Goal: Task Accomplishment & Management: Manage account settings

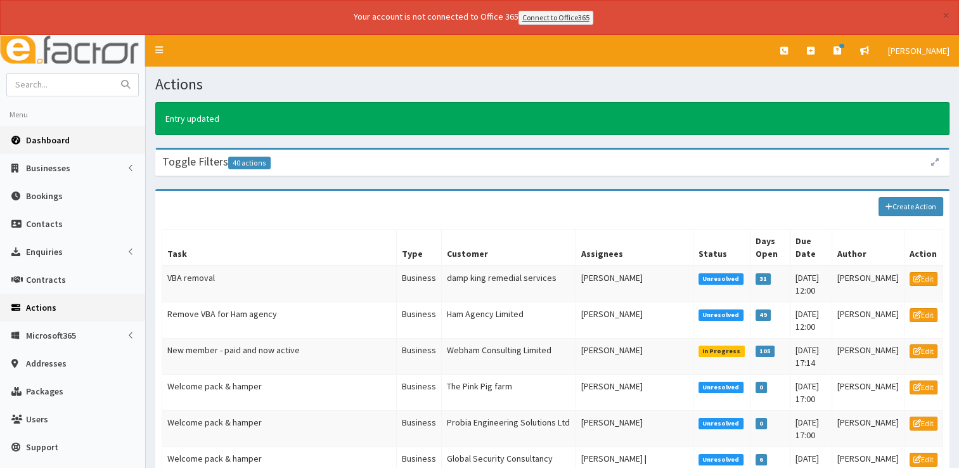
click at [47, 134] on span "Dashboard" at bounding box center [48, 139] width 44 height 11
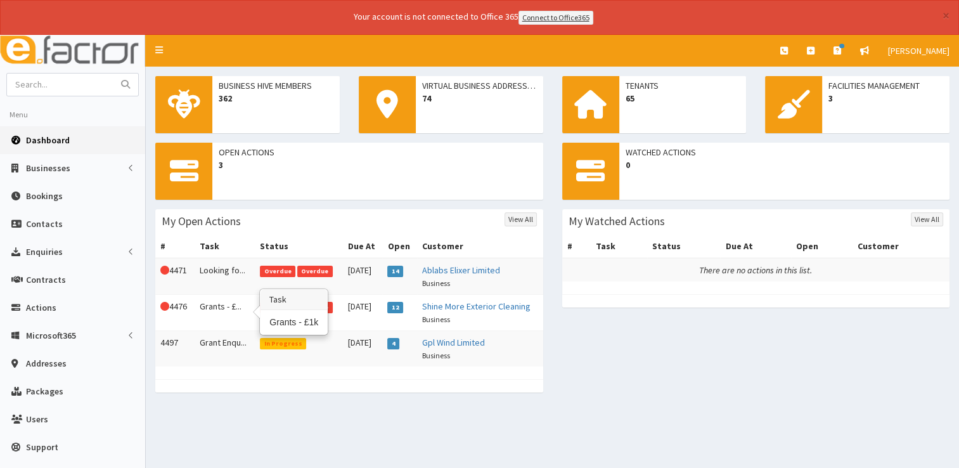
click at [208, 312] on td "Grants - £..." at bounding box center [225, 312] width 61 height 36
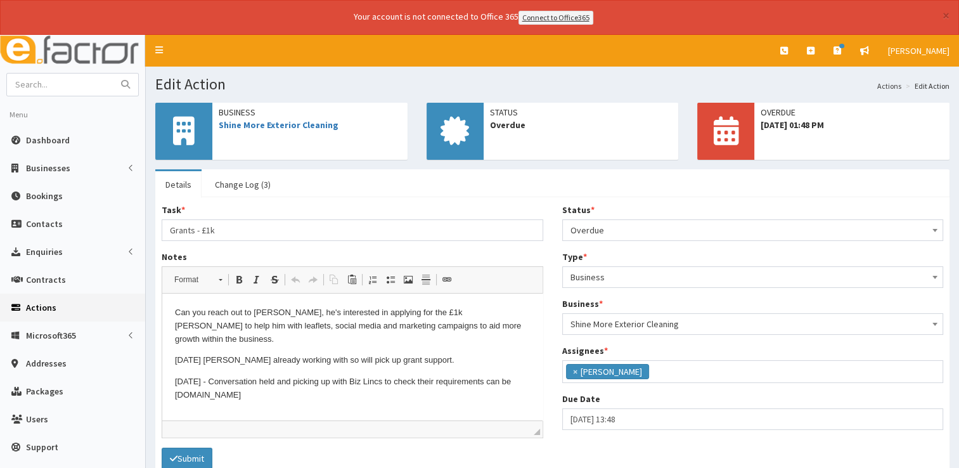
scroll to position [67, 0]
click at [604, 235] on span "Overdue" at bounding box center [752, 230] width 365 height 18
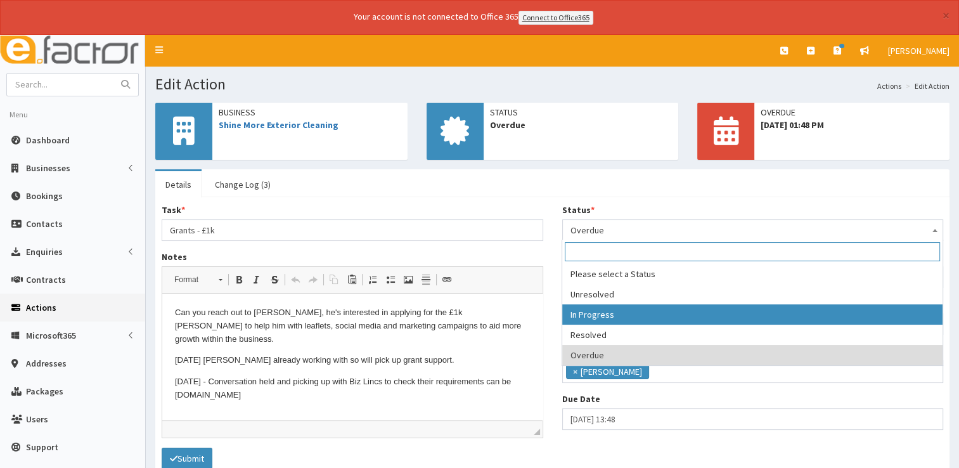
select select "2"
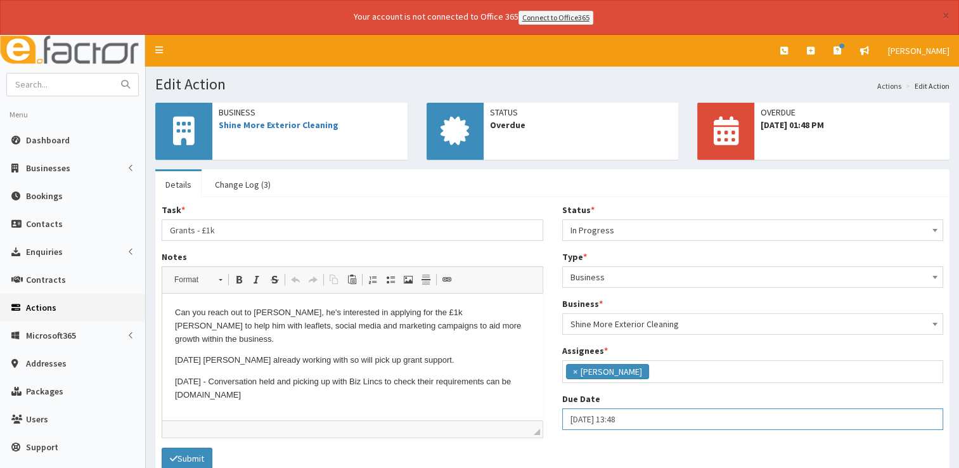
click at [654, 418] on input "30-08-2025 13:48" at bounding box center [753, 419] width 382 height 22
select select "13"
select select "48"
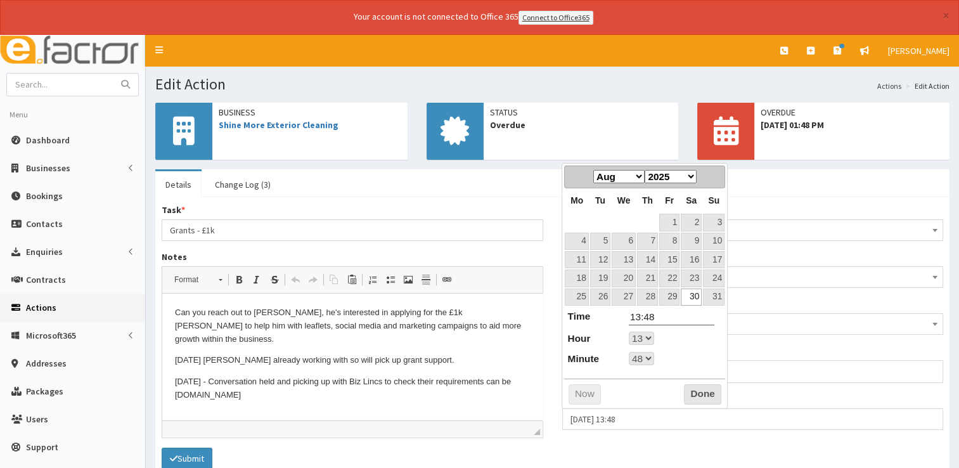
click at [636, 172] on select "Jan Feb Mar Apr May Jun Jul Aug Sep Oct Nov Dec" at bounding box center [618, 176] width 51 height 13
select select "13"
select select "48"
click at [652, 223] on link "4" at bounding box center [647, 222] width 21 height 17
type input "04-09-2025 13:48"
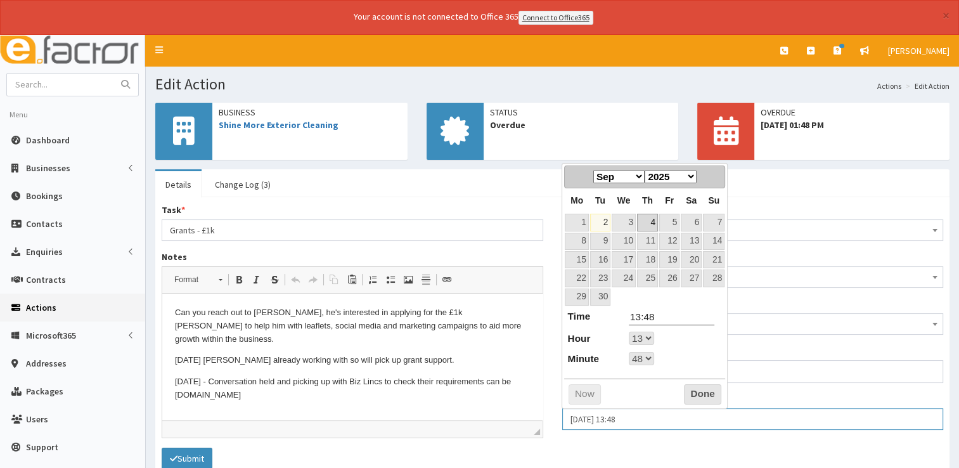
select select "13"
select select "48"
click at [708, 397] on button "Done" at bounding box center [702, 394] width 37 height 20
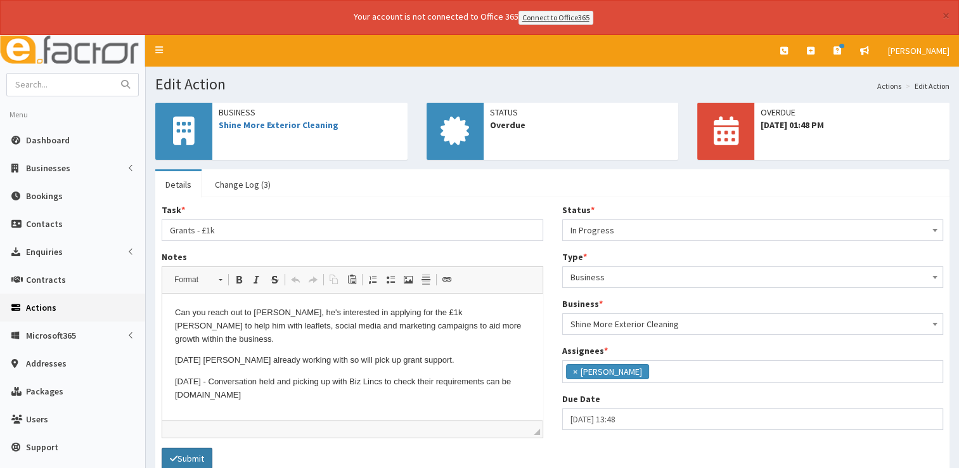
click at [204, 456] on button "Submit" at bounding box center [187, 459] width 51 height 22
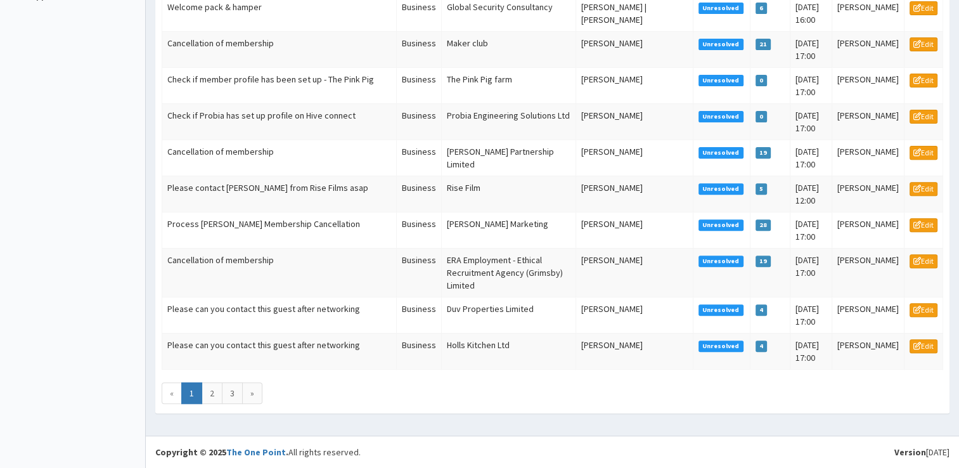
scroll to position [624, 0]
click at [223, 398] on link "3" at bounding box center [232, 393] width 21 height 22
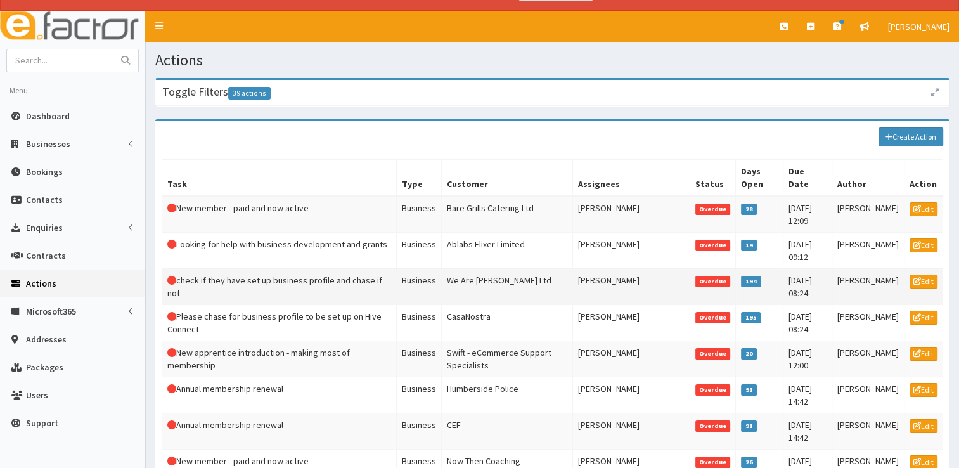
scroll to position [172, 0]
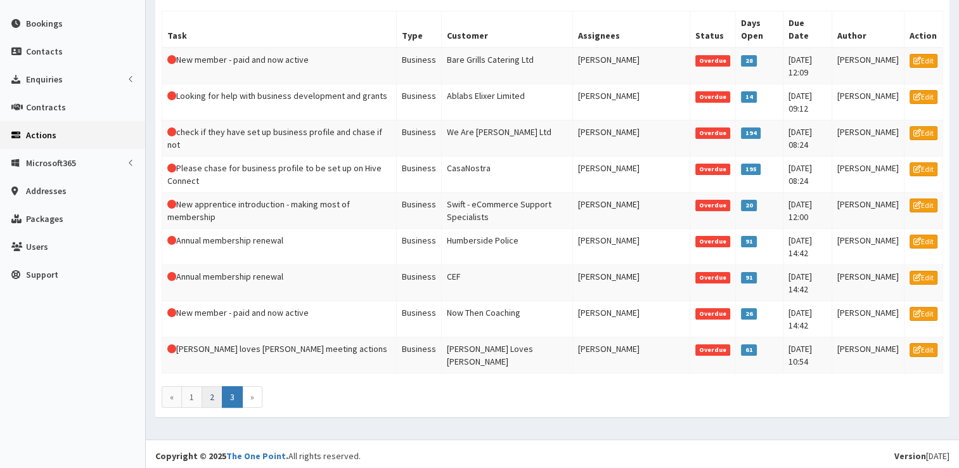
click at [210, 392] on link "2" at bounding box center [212, 397] width 21 height 22
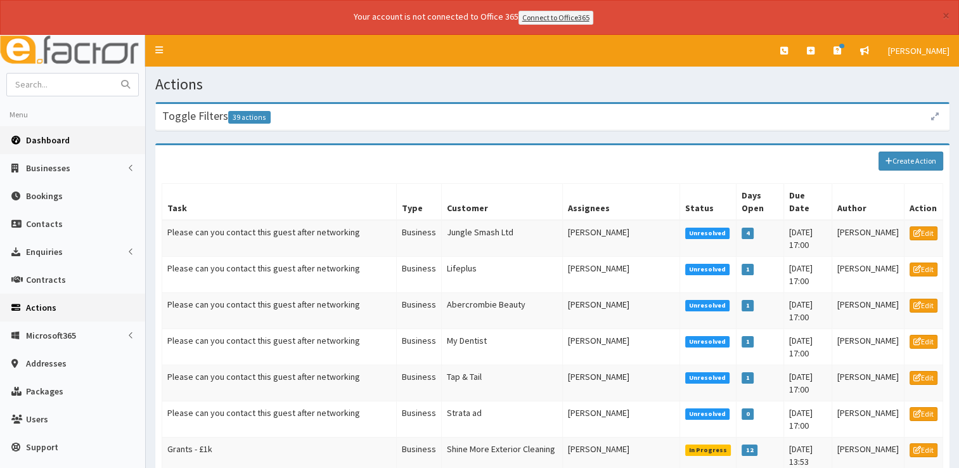
click at [44, 140] on span "Dashboard" at bounding box center [48, 139] width 44 height 11
